Goal: Information Seeking & Learning: Learn about a topic

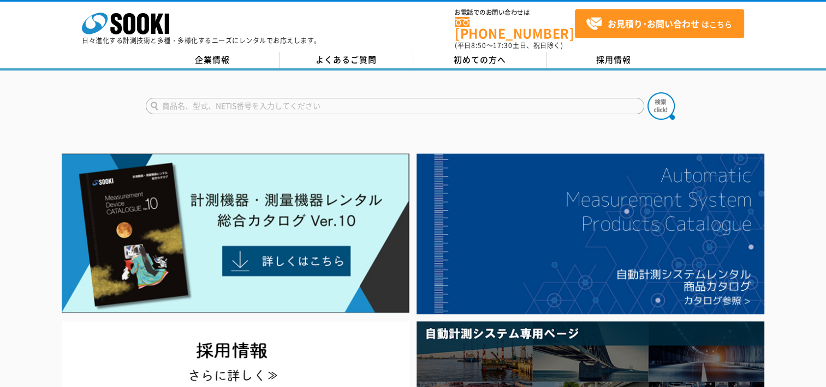
click at [346, 98] on input "text" at bounding box center [395, 106] width 499 height 16
type input "トータルステーション"
click at [648, 92] on button at bounding box center [661, 105] width 27 height 27
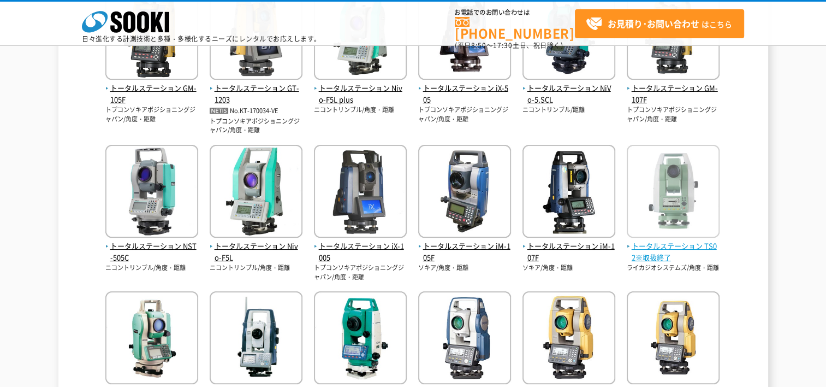
scroll to position [203, 0]
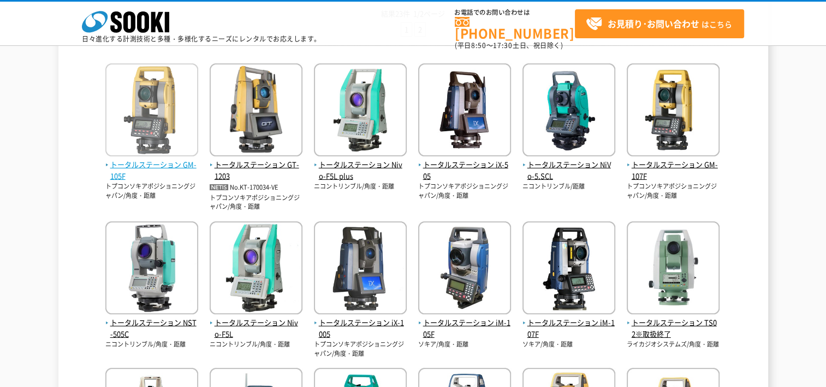
click at [175, 164] on span "トータルステーション GM-105F" at bounding box center [151, 170] width 93 height 23
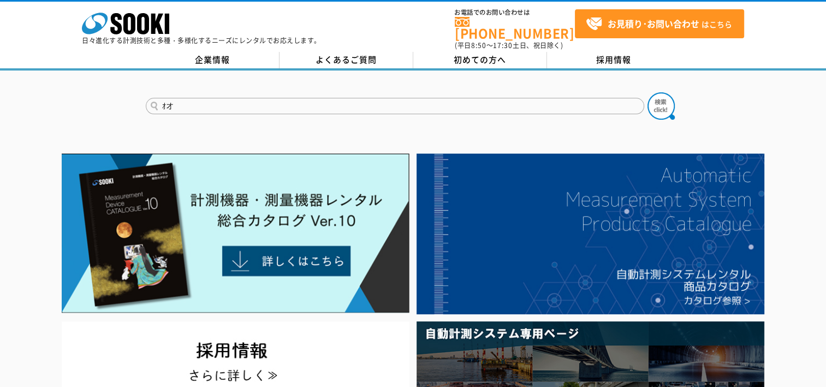
type input "ｵ"
type input "オートレベル"
click at [648, 92] on button at bounding box center [661, 105] width 27 height 27
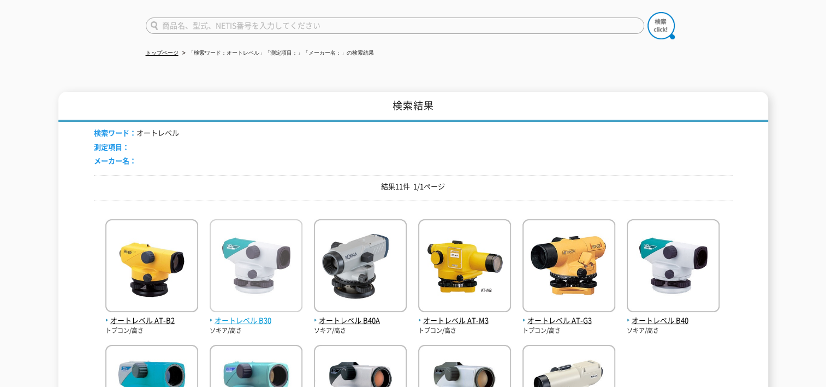
scroll to position [164, 0]
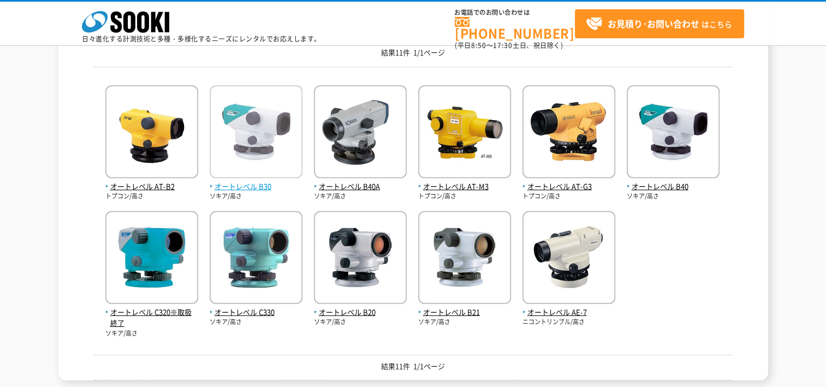
click at [242, 187] on span "オートレベル B30" at bounding box center [256, 186] width 93 height 11
